Goal: Transaction & Acquisition: Book appointment/travel/reservation

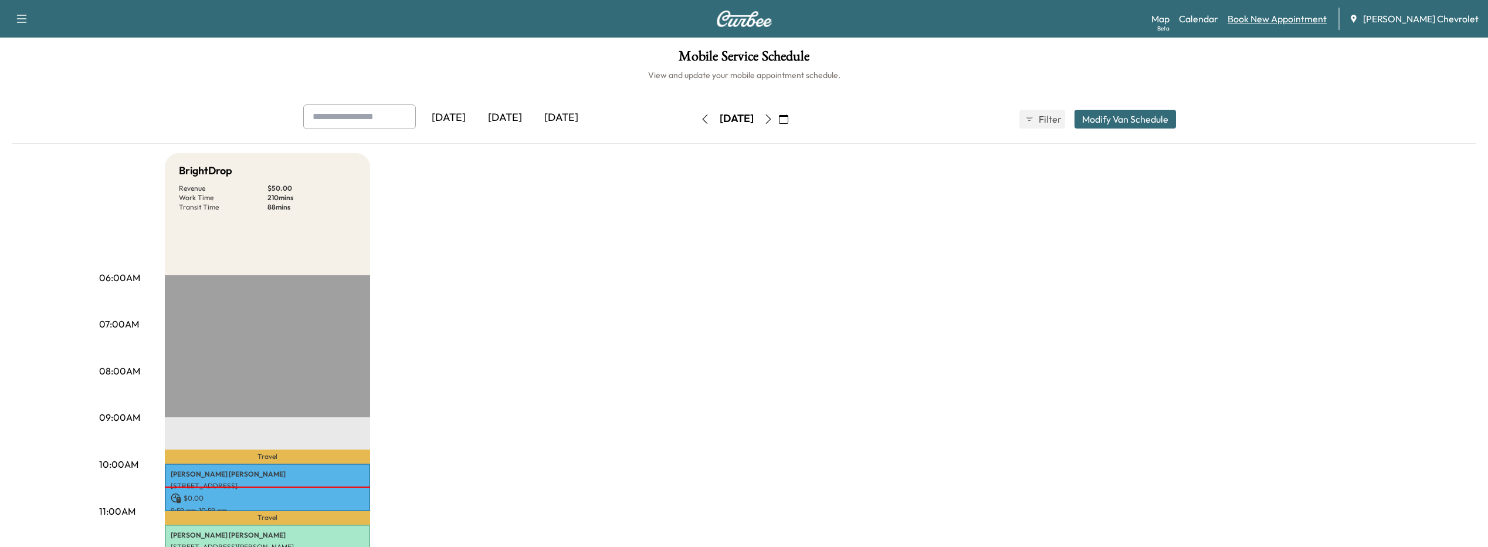
click at [1284, 18] on link "Book New Appointment" at bounding box center [1277, 19] width 99 height 14
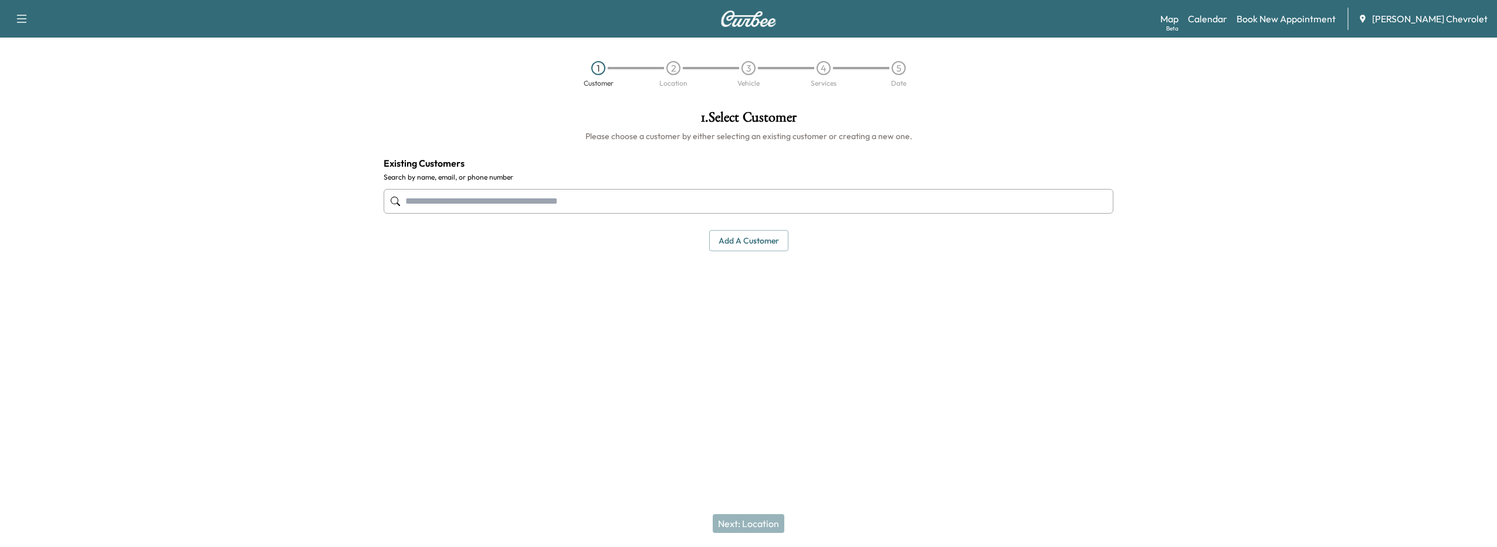
click at [458, 206] on input "text" at bounding box center [749, 201] width 730 height 25
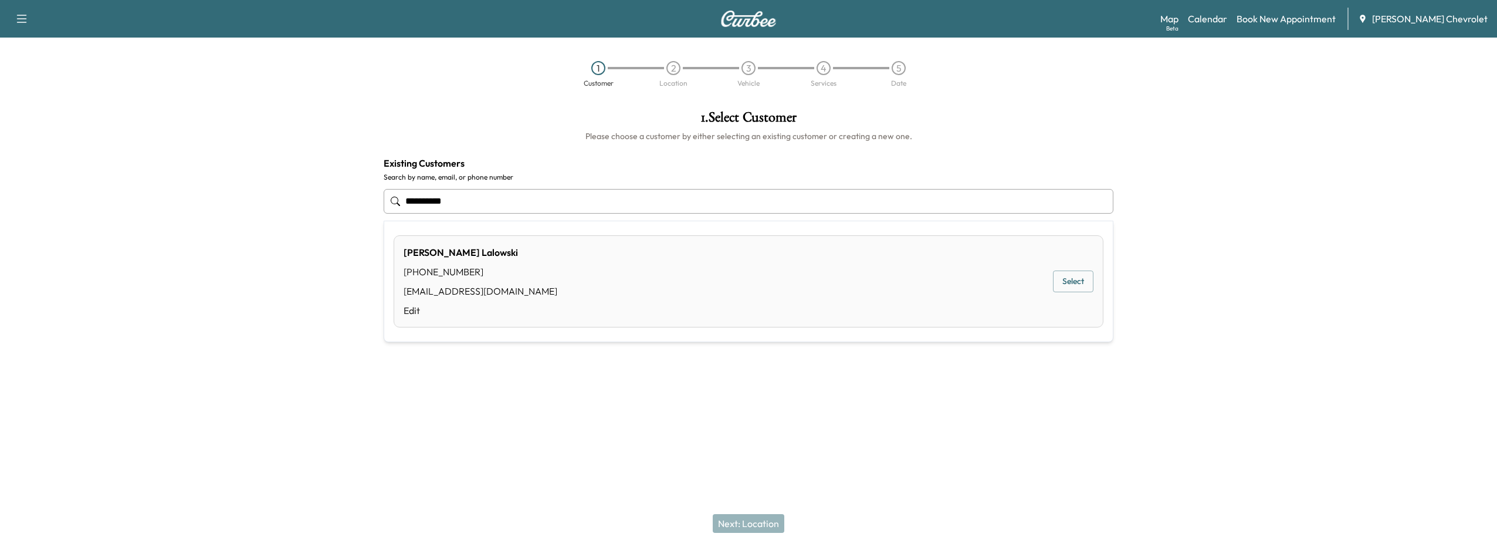
click at [1056, 284] on button "Select" at bounding box center [1073, 281] width 40 height 22
type input "**********"
click at [732, 526] on button "Next: Location" at bounding box center [749, 523] width 72 height 19
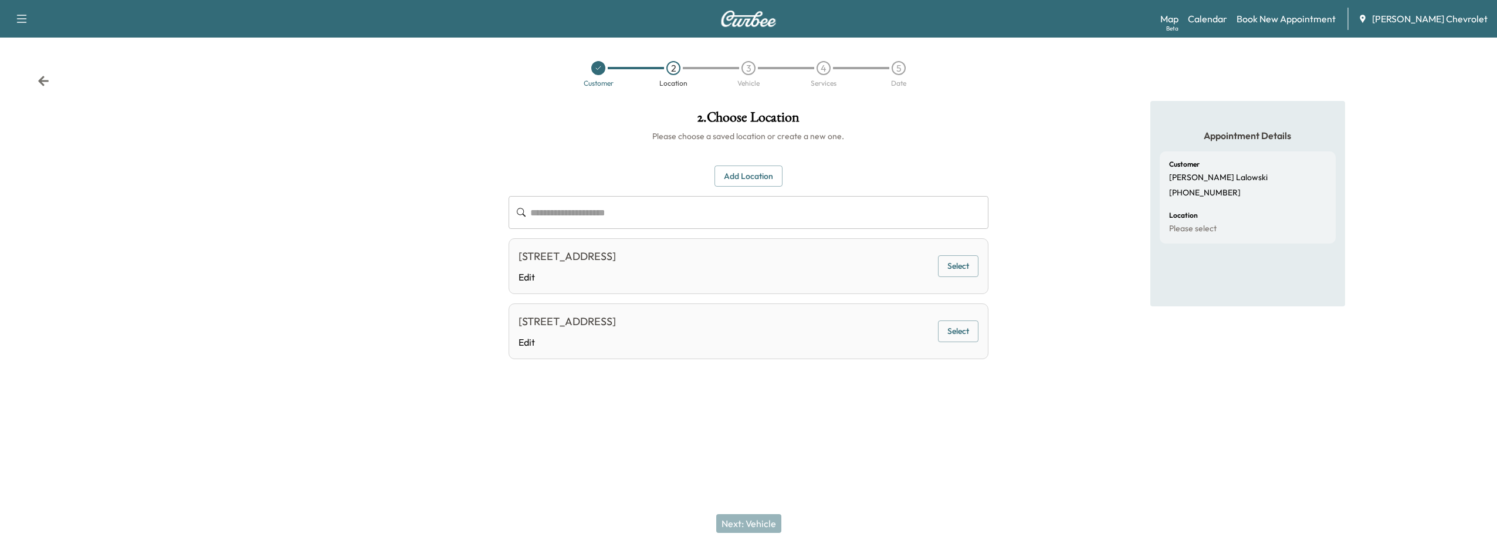
click at [946, 272] on button "Select" at bounding box center [958, 266] width 40 height 22
click at [766, 524] on button "Next: Vehicle" at bounding box center [748, 523] width 65 height 19
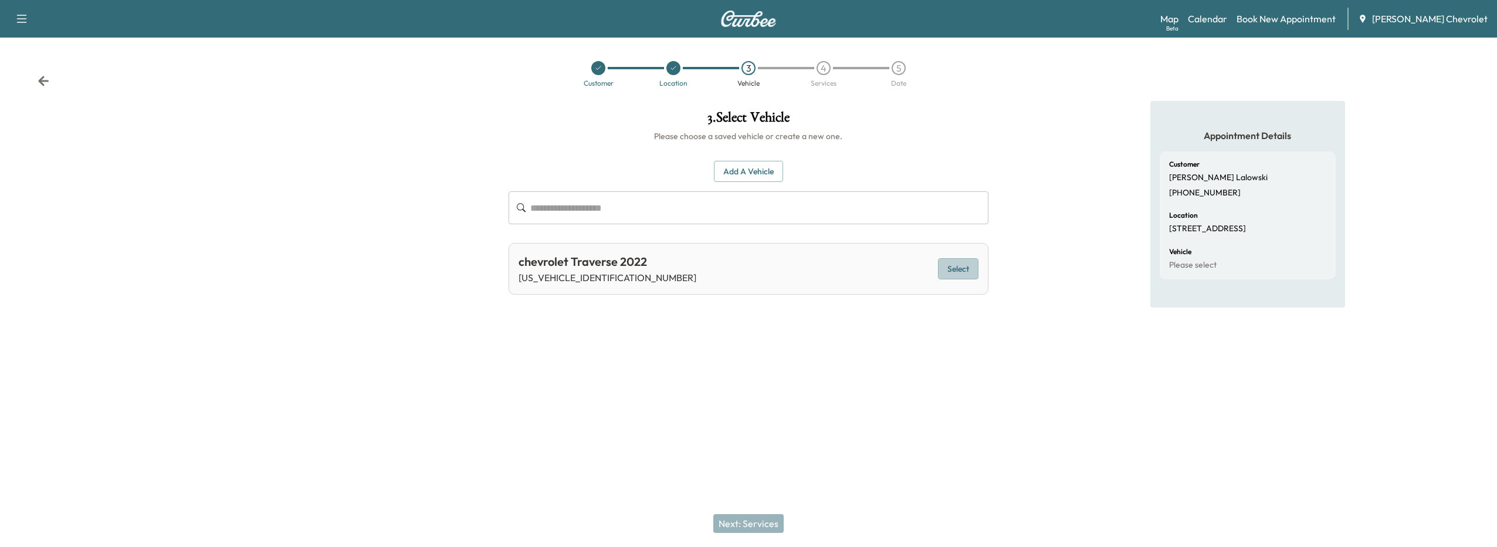
click at [975, 267] on button "Select" at bounding box center [958, 269] width 40 height 22
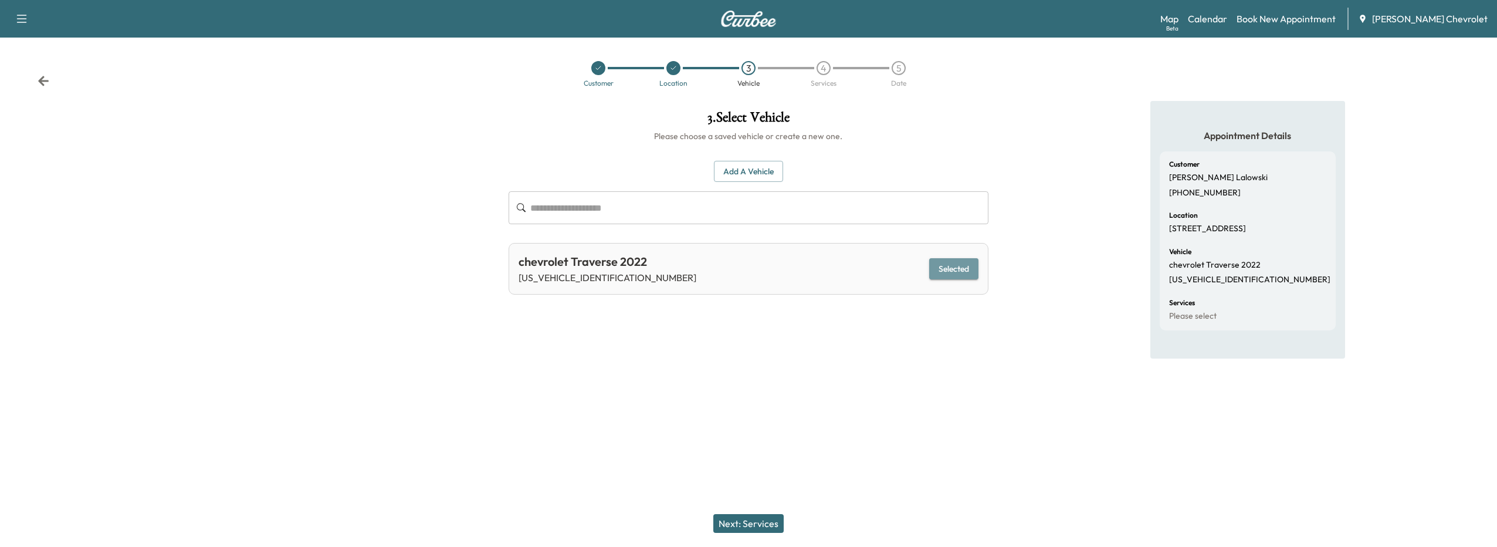
click at [941, 273] on button "Selected" at bounding box center [953, 269] width 49 height 22
click at [750, 519] on button "Next: Services" at bounding box center [748, 523] width 70 height 19
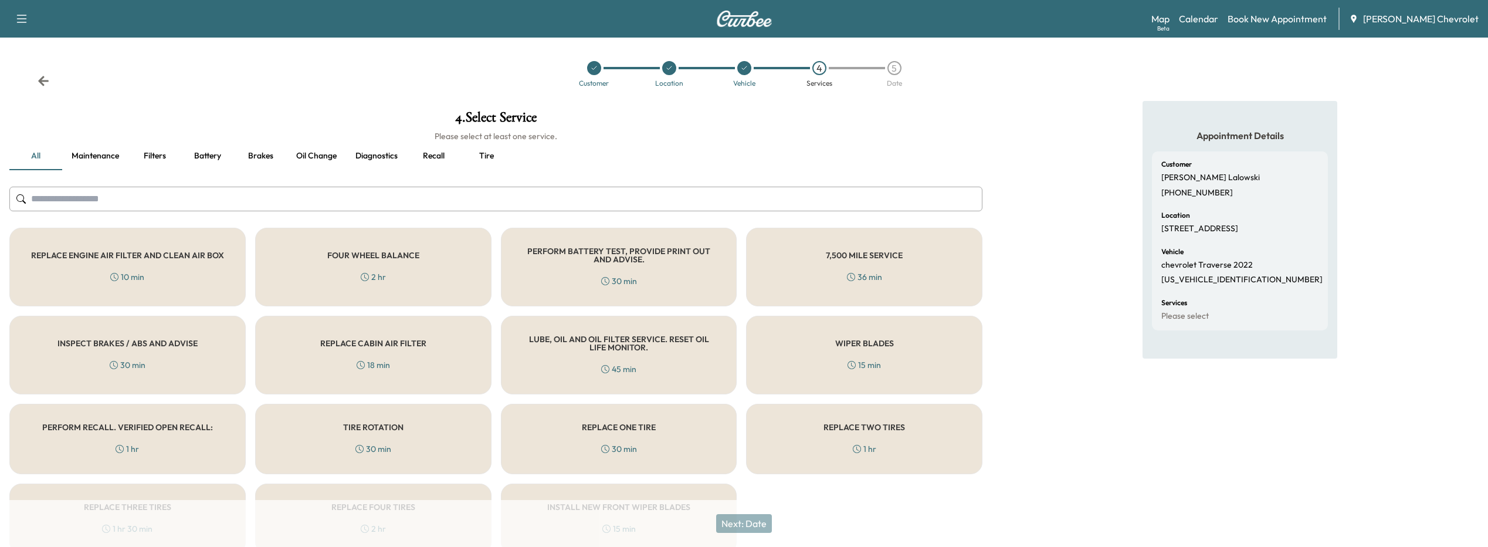
click at [171, 436] on div "PERFORM RECALL. VERIFIED OPEN RECALL: 1 hr" at bounding box center [127, 439] width 236 height 70
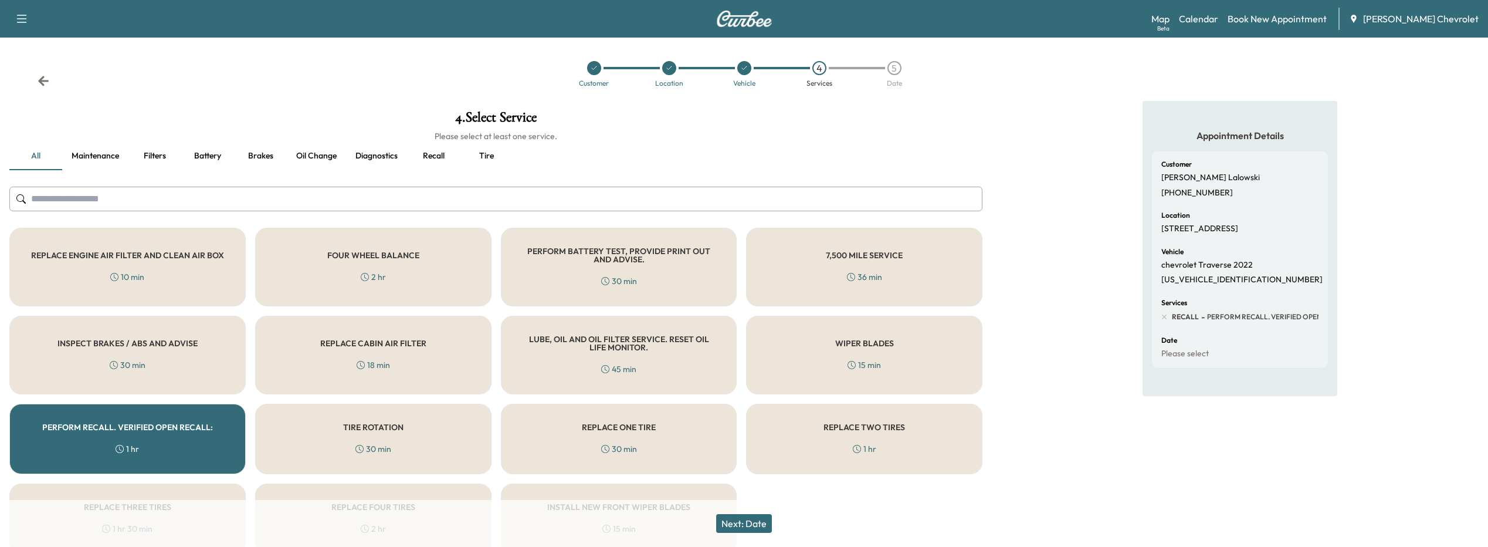
click at [768, 523] on button "Next: Date" at bounding box center [744, 523] width 56 height 19
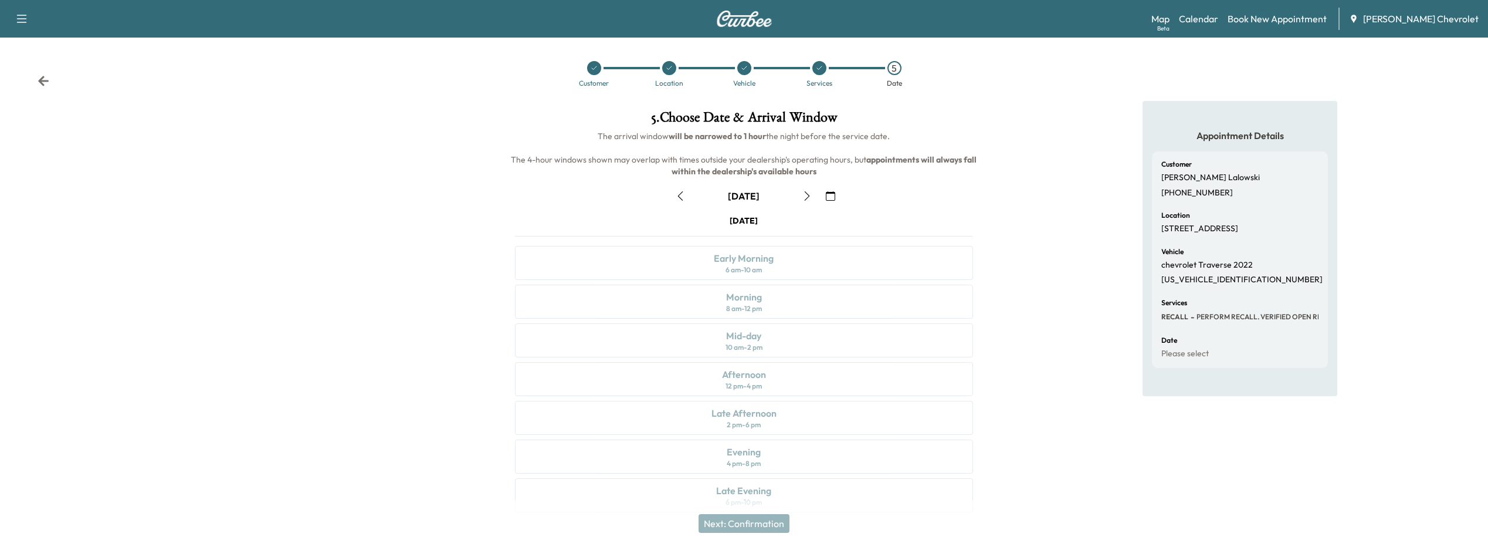
click at [829, 195] on icon "button" at bounding box center [830, 195] width 9 height 9
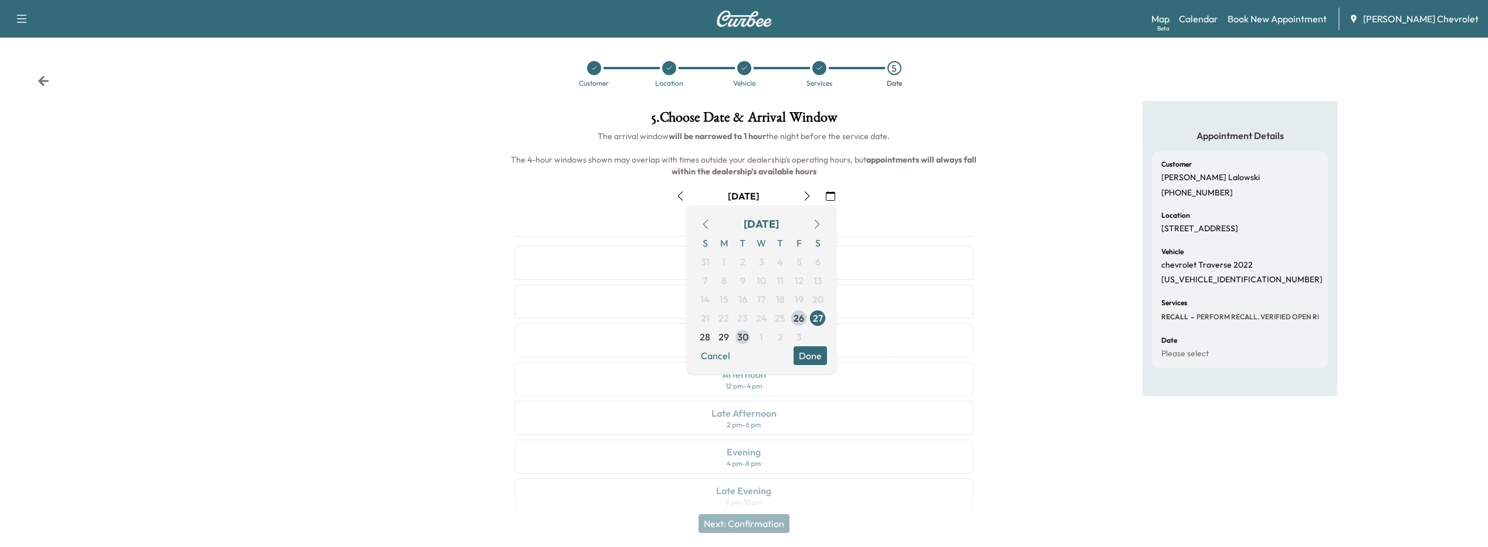
click at [737, 336] on span "30" at bounding box center [742, 337] width 11 height 14
click at [817, 350] on button "Done" at bounding box center [810, 355] width 33 height 19
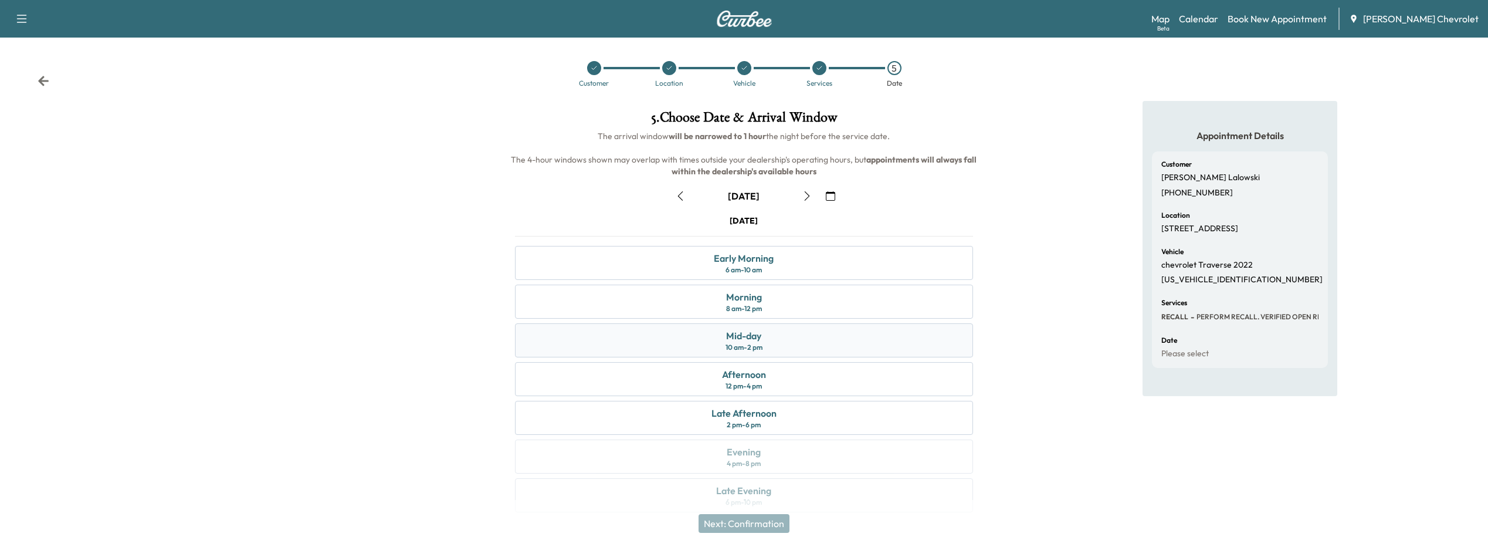
click at [825, 344] on div "Mid-day 10 am - 2 pm" at bounding box center [744, 340] width 459 height 34
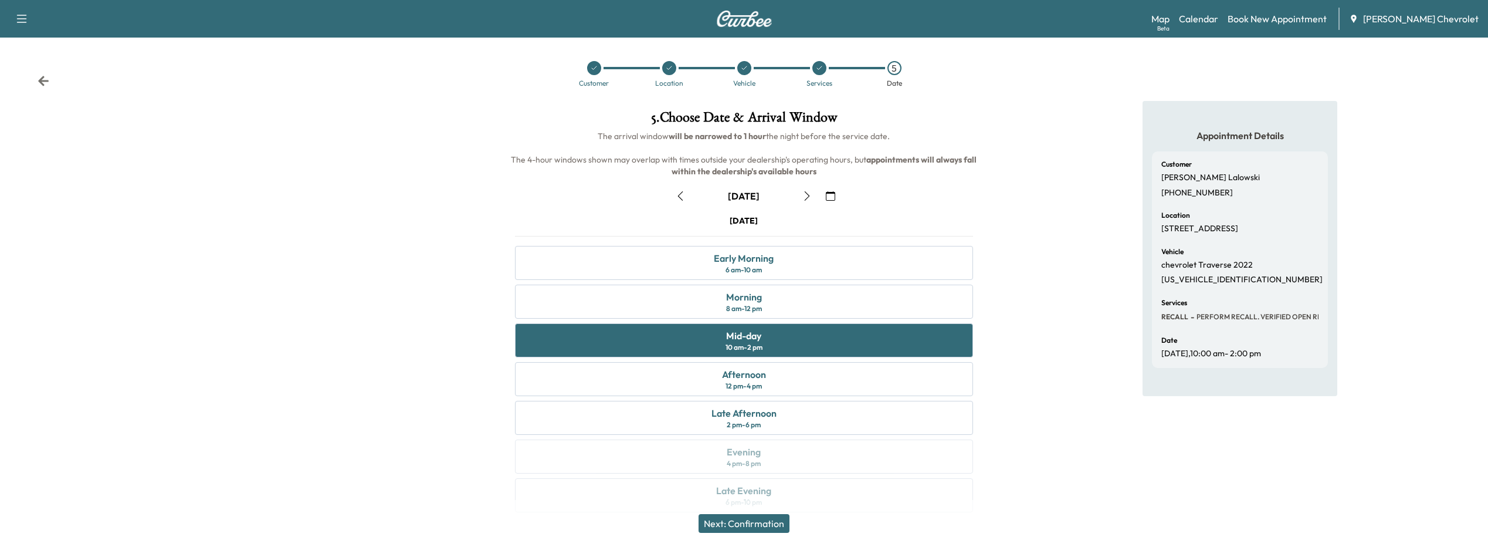
click at [753, 525] on button "Next: Confirmation" at bounding box center [744, 523] width 91 height 19
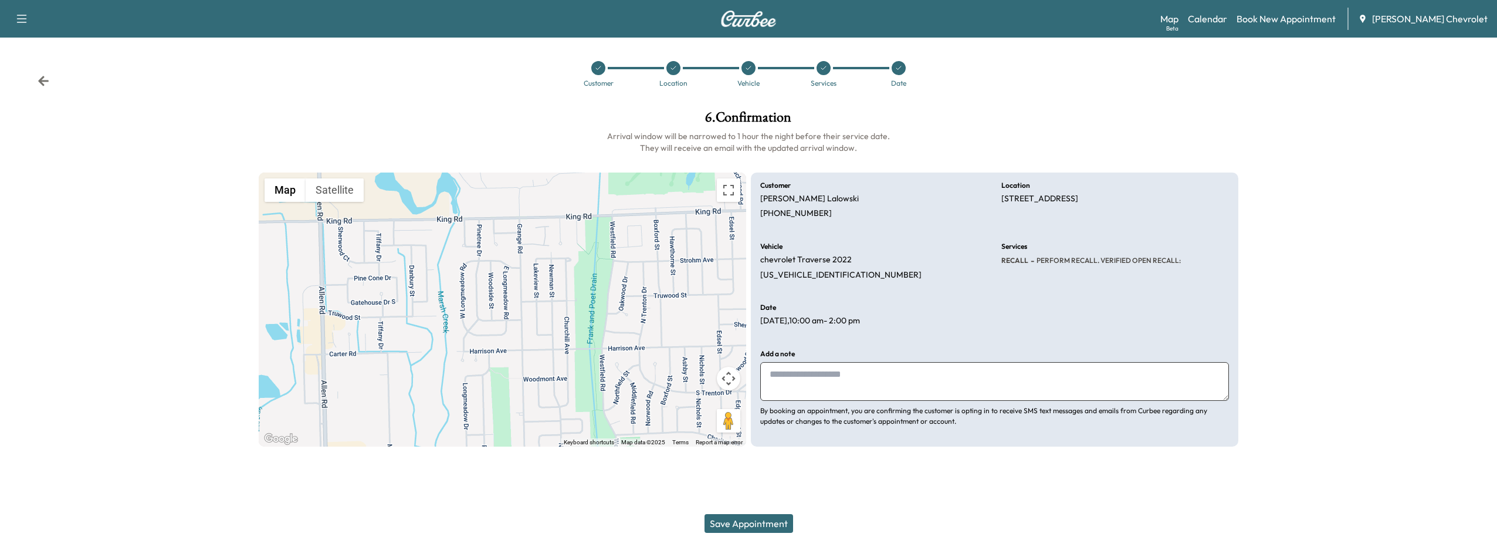
click at [729, 527] on button "Save Appointment" at bounding box center [749, 523] width 89 height 19
